Goal: Check status: Check status

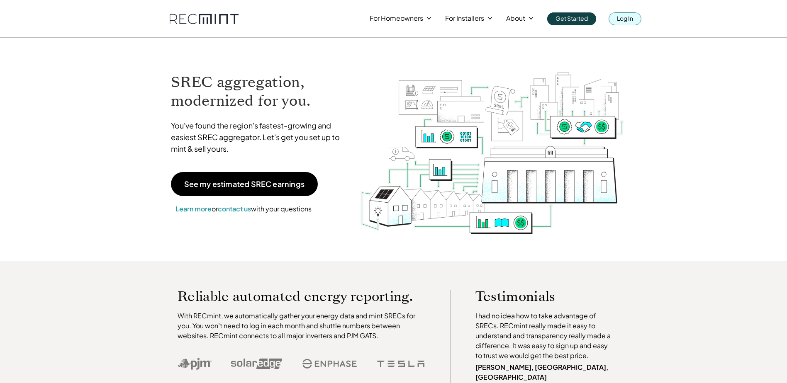
click at [617, 19] on p "Log In" at bounding box center [625, 18] width 16 height 12
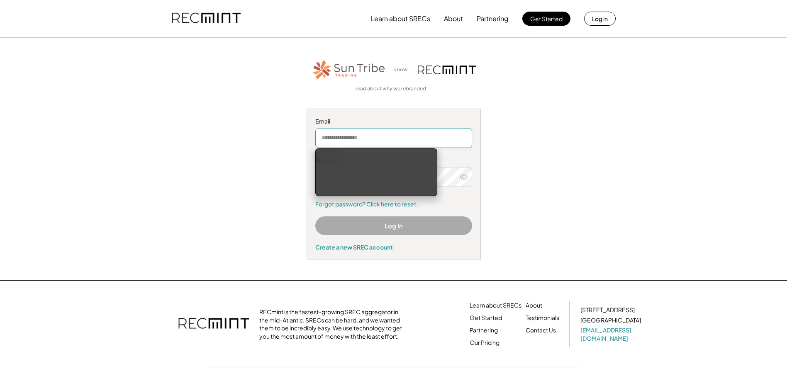
type input "**********"
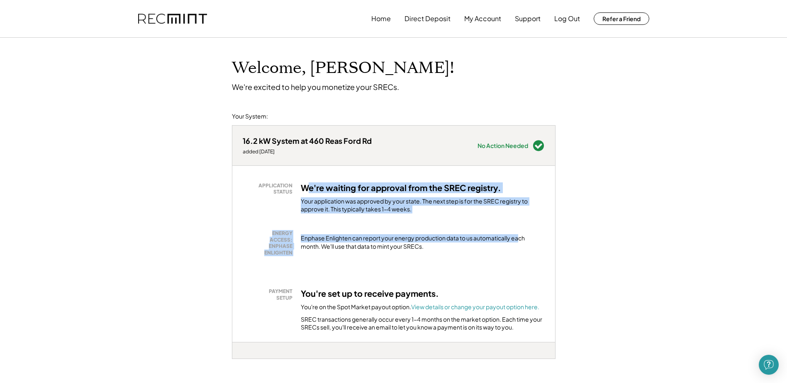
drag, startPoint x: 349, startPoint y: 198, endPoint x: 520, endPoint y: 224, distance: 172.9
click at [520, 224] on div "APPLICATION STATUS We're waiting for approval from the SREC registry. Your appl…" at bounding box center [393, 254] width 323 height 176
drag, startPoint x: 520, startPoint y: 224, endPoint x: 379, endPoint y: 206, distance: 142.2
click at [385, 209] on div "Your application was approved by your state. The next step is for the SREC regi…" at bounding box center [423, 205] width 244 height 16
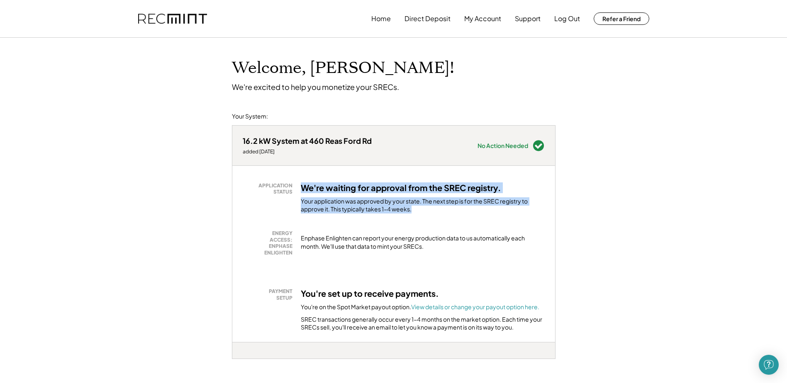
drag, startPoint x: 303, startPoint y: 185, endPoint x: 451, endPoint y: 215, distance: 150.7
click at [451, 215] on div "APPLICATION STATUS We're waiting for approval from the SREC registry. Your appl…" at bounding box center [393, 254] width 323 height 176
drag, startPoint x: 451, startPoint y: 215, endPoint x: 407, endPoint y: 209, distance: 44.0
click at [407, 209] on div "Your application was approved by your state. The next step is for the SREC regi…" at bounding box center [423, 205] width 244 height 16
drag, startPoint x: 421, startPoint y: 209, endPoint x: 280, endPoint y: 182, distance: 142.8
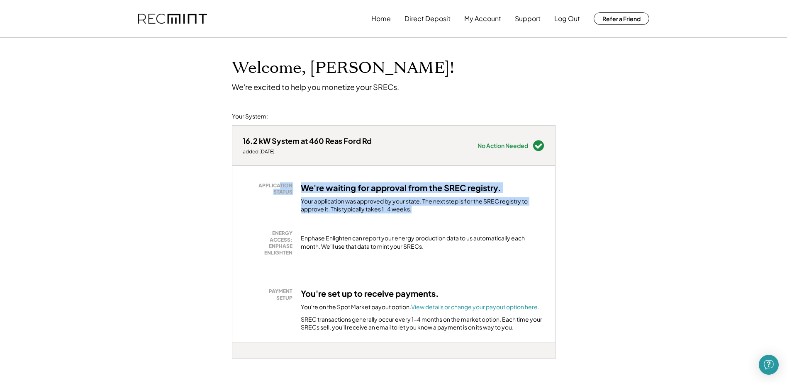
click at [280, 183] on div "APPLICATION STATUS We're waiting for approval from the SREC registry. Your appl…" at bounding box center [394, 198] width 302 height 31
drag, startPoint x: 280, startPoint y: 182, endPoint x: 334, endPoint y: 193, distance: 55.1
click at [337, 194] on div "We're waiting for approval from the SREC registry. Your application was approve…" at bounding box center [423, 198] width 244 height 31
